Goal: Browse casually

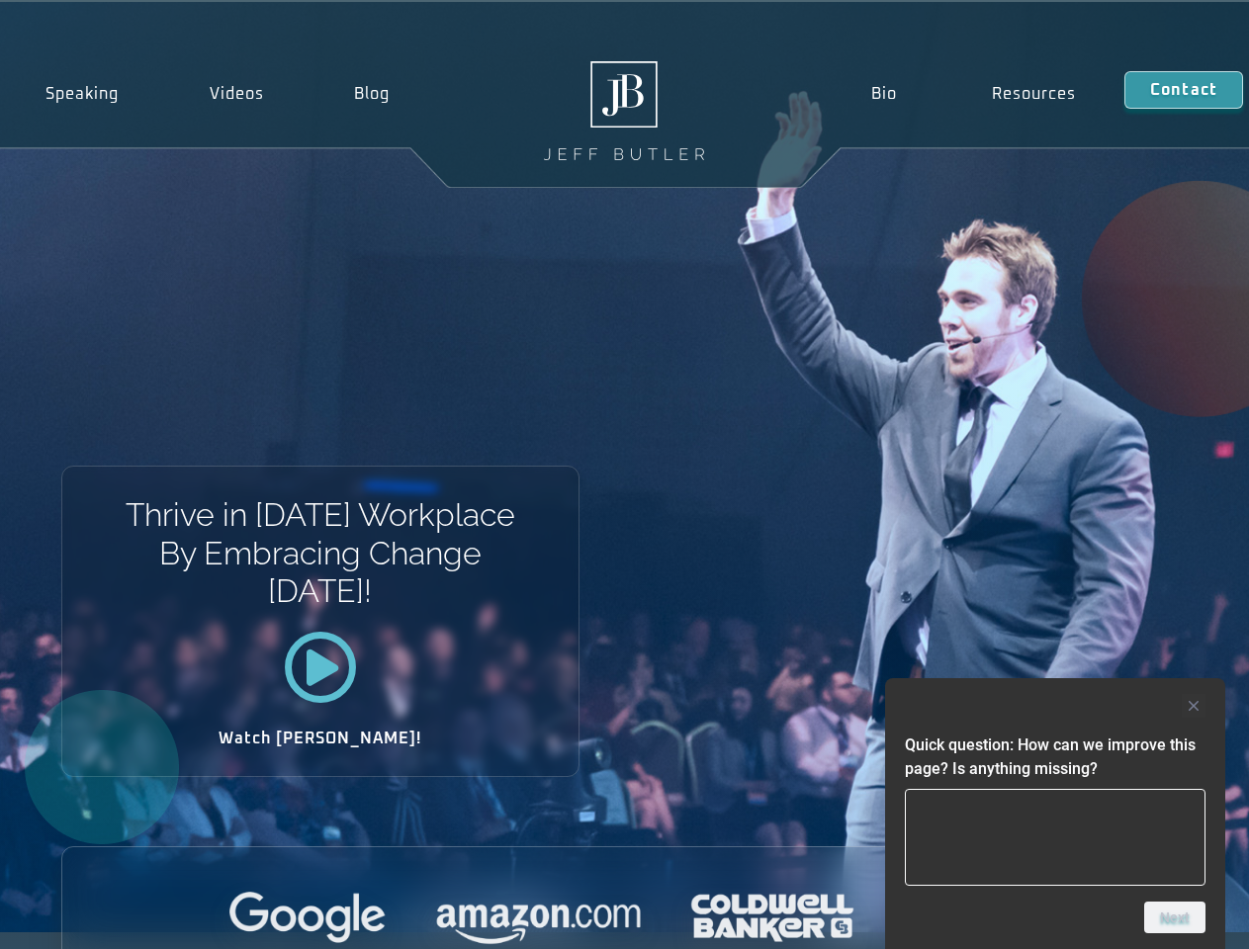
click at [624, 475] on div "Thrive in [DATE] Workplace By Embracing Change [DATE]! Watch [PERSON_NAME]!" at bounding box center [624, 467] width 1249 height 931
click at [1055, 706] on div at bounding box center [1055, 706] width 301 height 24
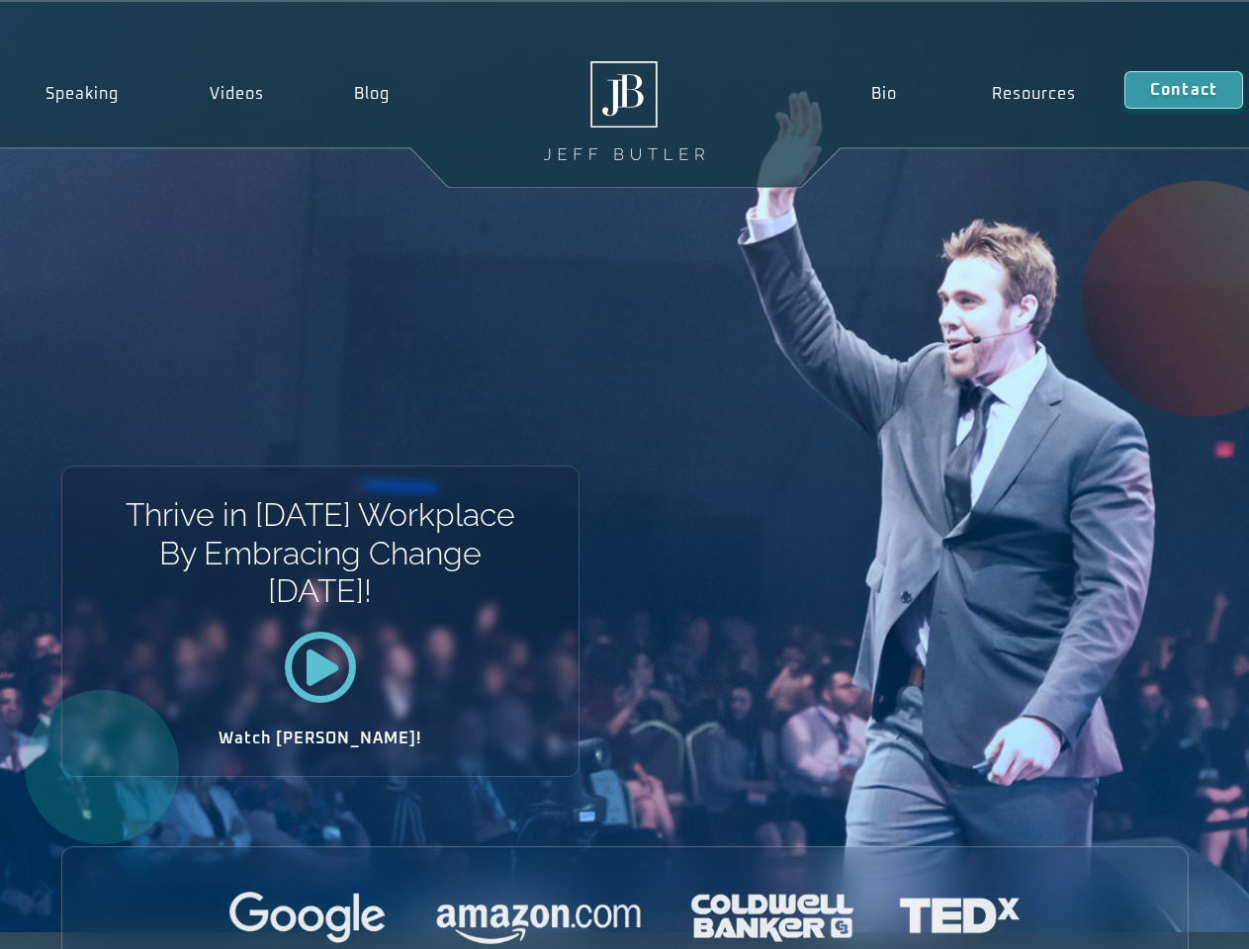
click at [1175, 918] on div at bounding box center [624, 919] width 1125 height 54
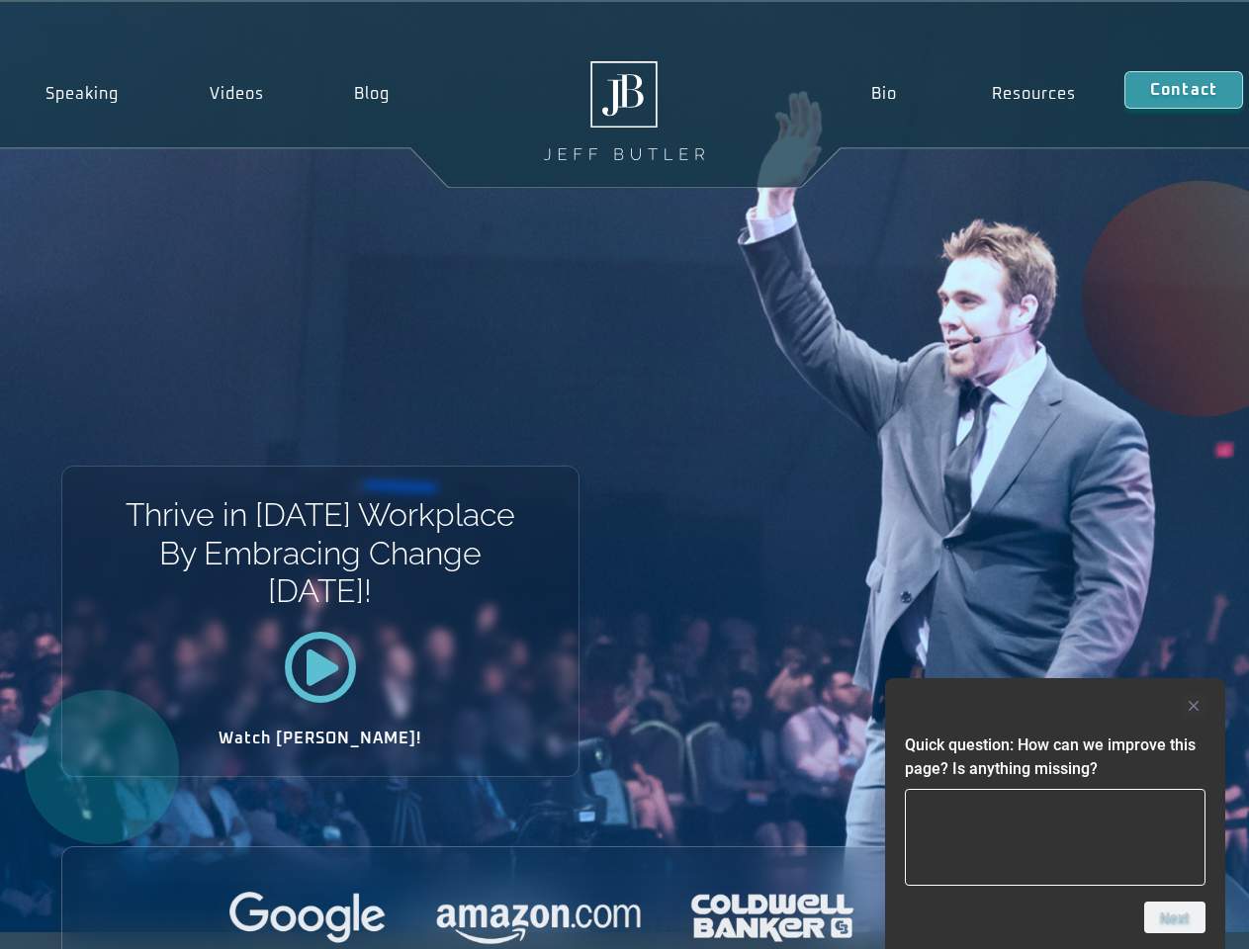
click at [624, 475] on div "Thrive in [DATE] Workplace By Embracing Change [DATE]! Watch [PERSON_NAME]!" at bounding box center [624, 467] width 1249 height 931
click at [1055, 706] on div at bounding box center [1055, 706] width 301 height 24
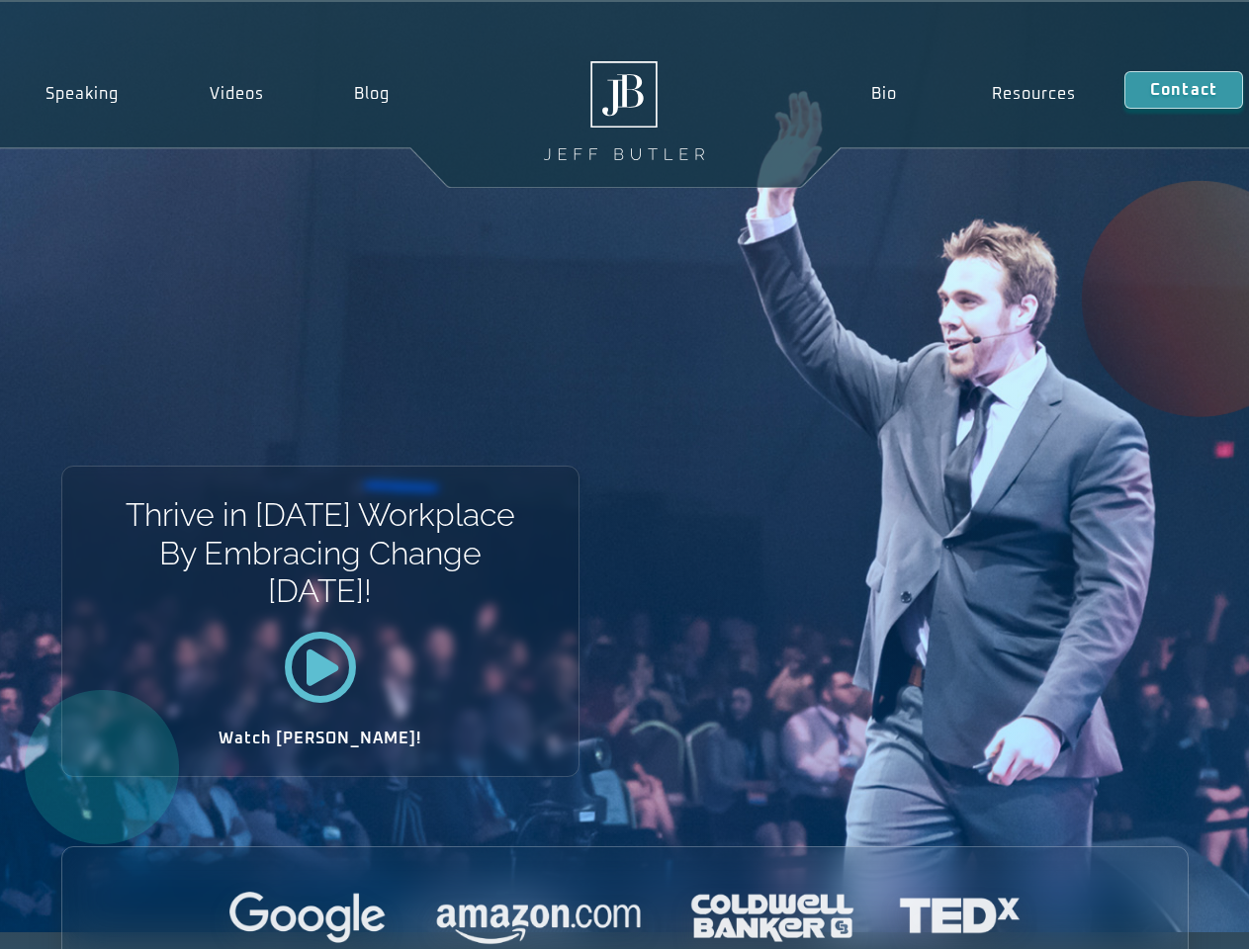
click at [1175, 918] on div at bounding box center [624, 919] width 1125 height 54
